Goal: Task Accomplishment & Management: Complete application form

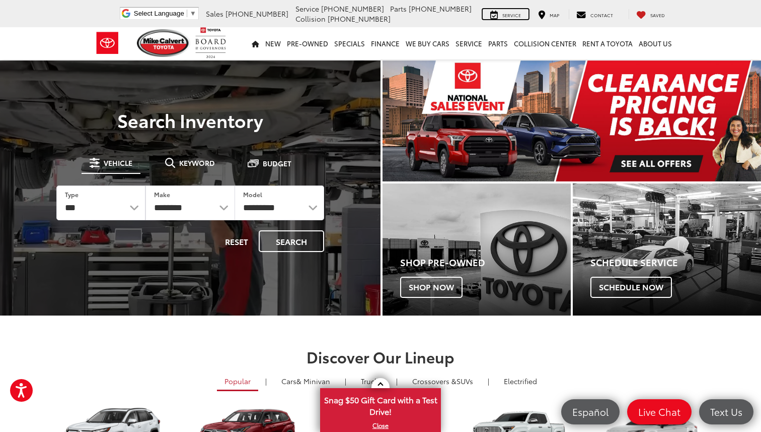
click at [505, 17] on div "Service" at bounding box center [506, 14] width 46 height 10
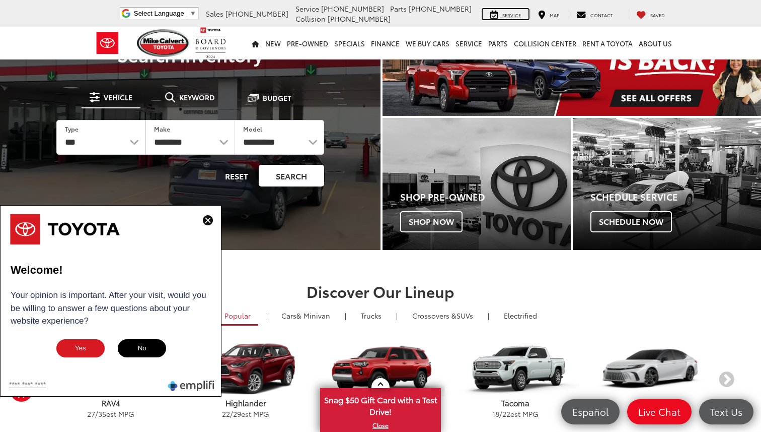
scroll to position [84, 0]
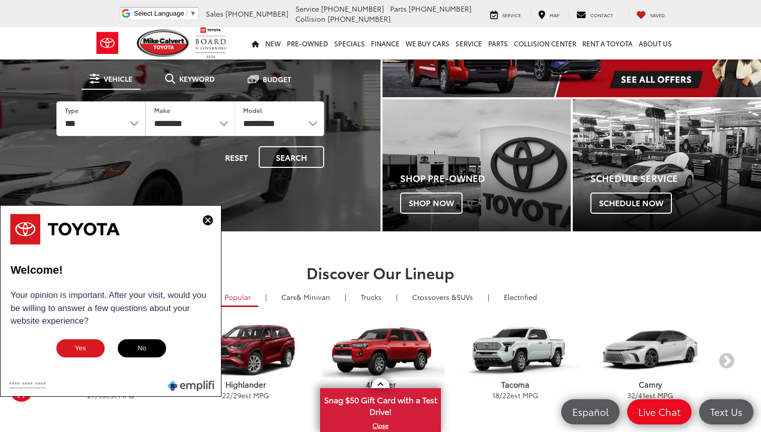
click at [206, 221] on img at bounding box center [208, 220] width 10 height 10
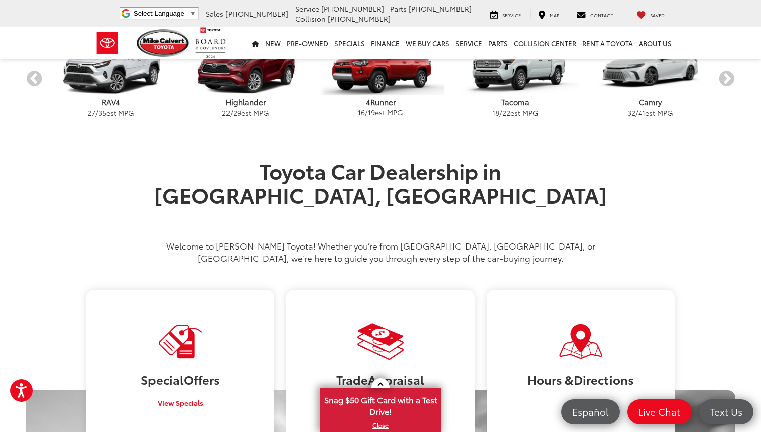
scroll to position [0, 0]
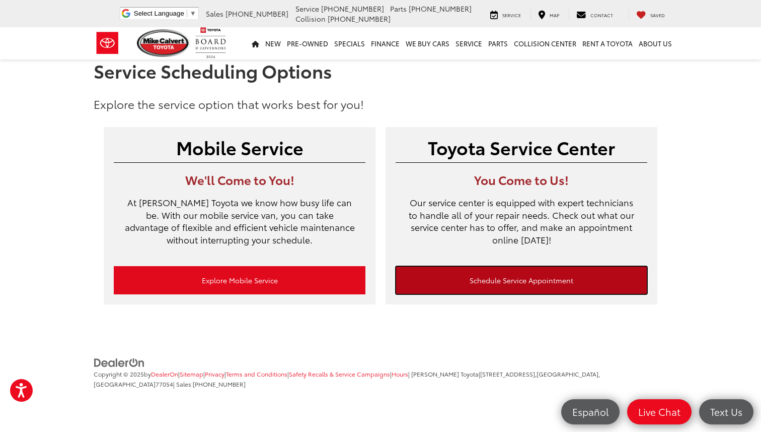
click at [442, 281] on link "Schedule Service Appointment" at bounding box center [522, 280] width 252 height 28
